Goal: Transaction & Acquisition: Purchase product/service

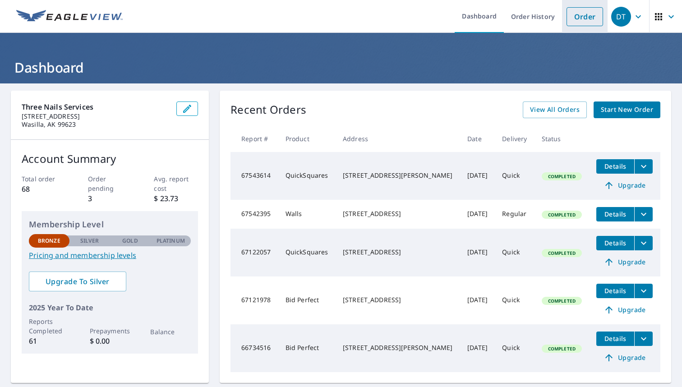
click at [579, 14] on link "Order" at bounding box center [585, 16] width 37 height 19
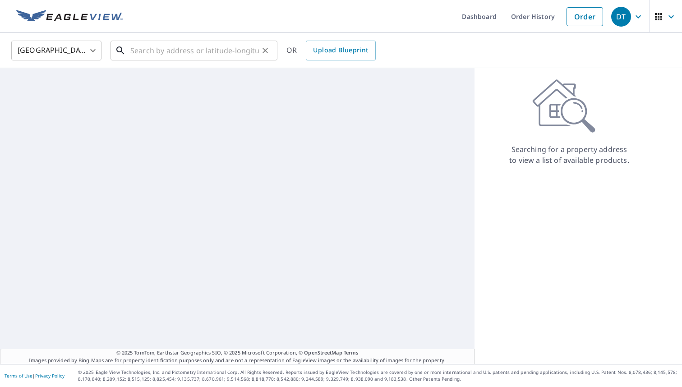
click at [240, 49] on input "text" at bounding box center [194, 50] width 129 height 25
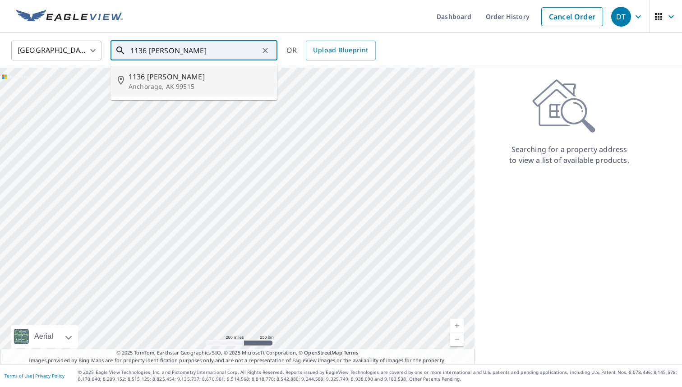
click at [215, 81] on span "1136 [PERSON_NAME]" at bounding box center [200, 76] width 142 height 11
type input "[STREET_ADDRESS][PERSON_NAME]"
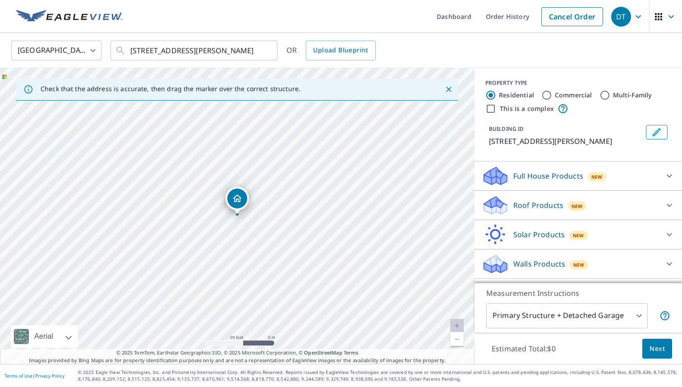
click at [548, 202] on p "Roof Products" at bounding box center [538, 205] width 50 height 11
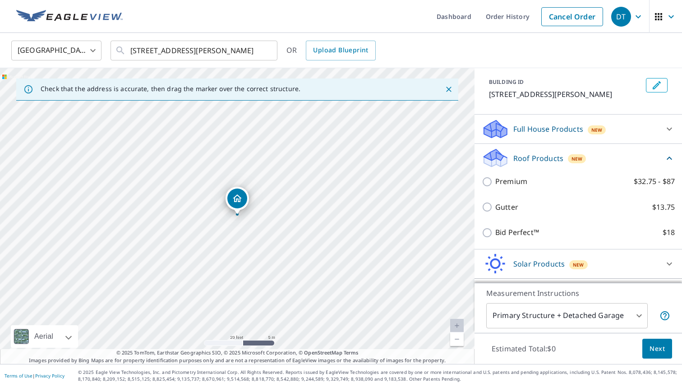
scroll to position [52, 0]
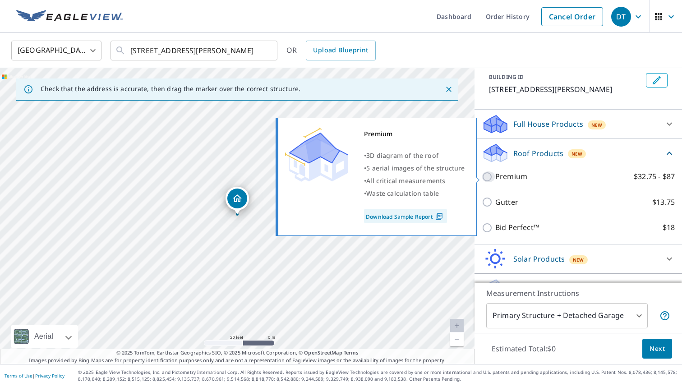
click at [488, 177] on input "Premium $32.75 - $87" at bounding box center [489, 176] width 14 height 11
checkbox input "true"
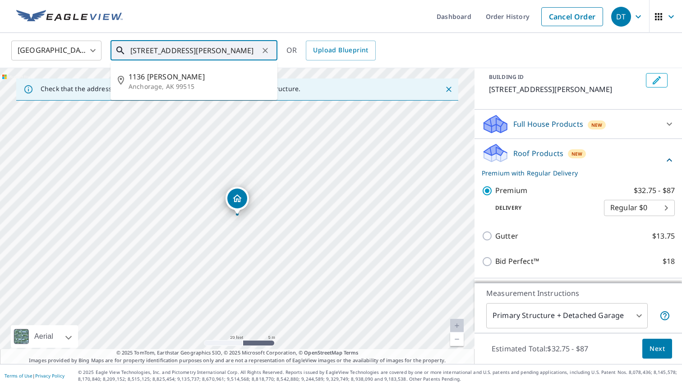
drag, startPoint x: 131, startPoint y: 54, endPoint x: 243, endPoint y: 56, distance: 111.9
click at [243, 56] on input "[STREET_ADDRESS][PERSON_NAME]" at bounding box center [194, 50] width 129 height 25
